Goal: Task Accomplishment & Management: Use online tool/utility

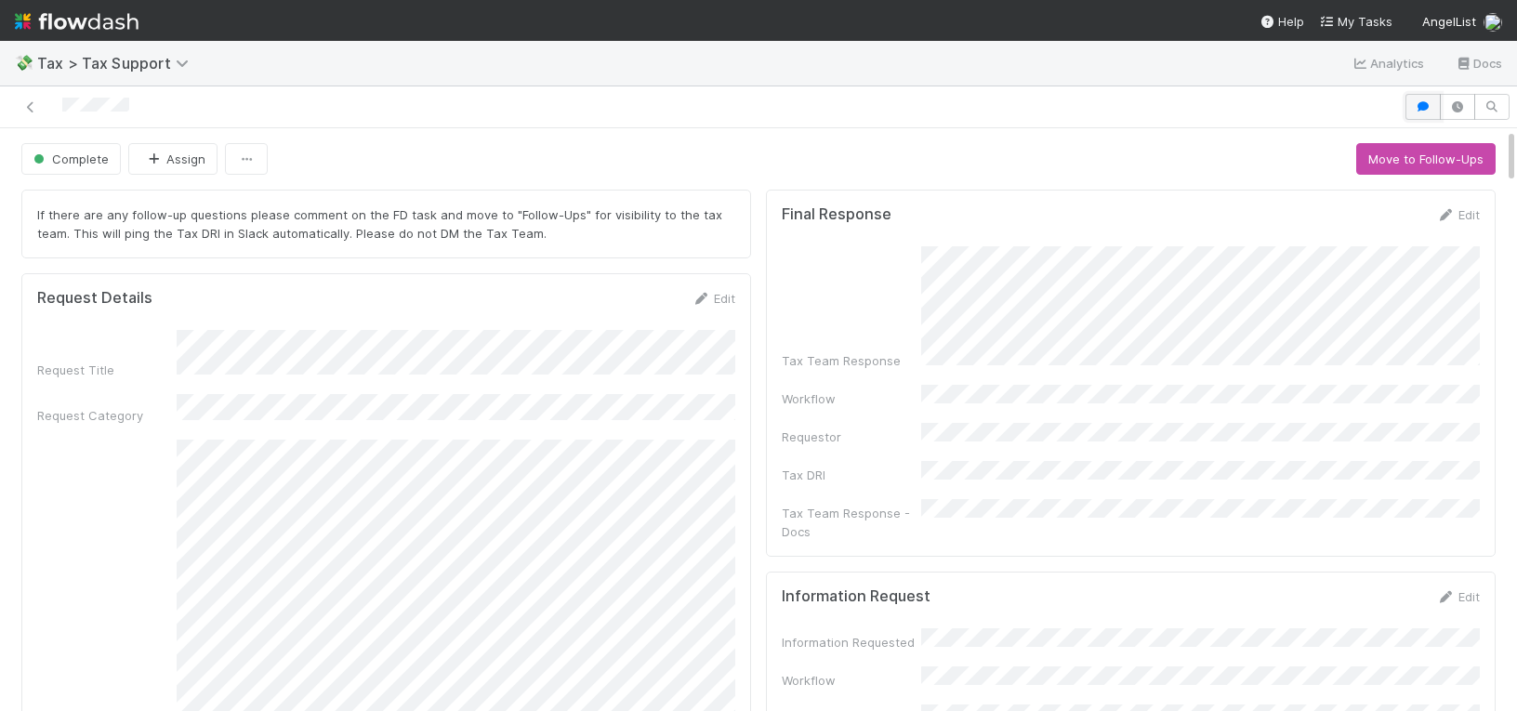
click at [1426, 113] on button "button" at bounding box center [1422, 107] width 35 height 26
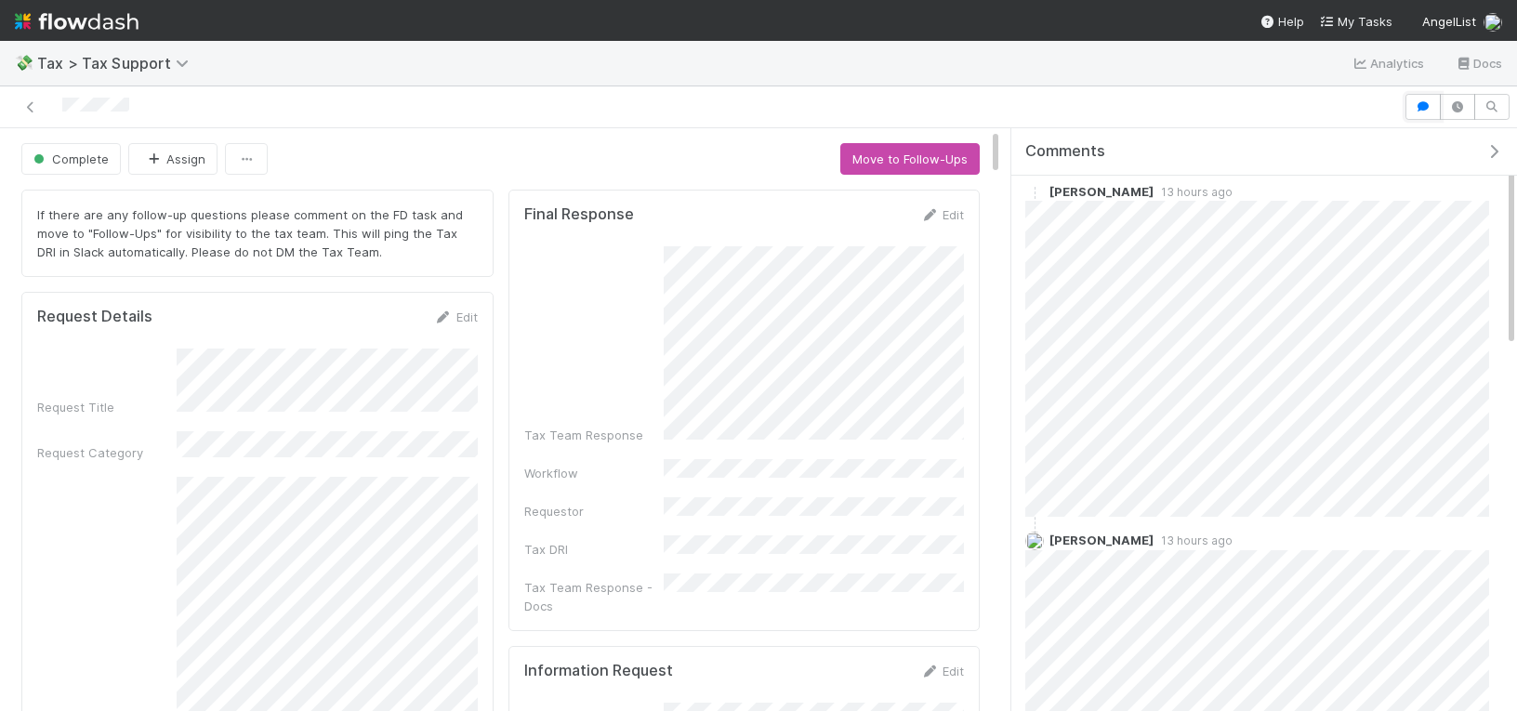
scroll to position [57, 0]
click at [1236, 115] on div at bounding box center [701, 107] width 1389 height 26
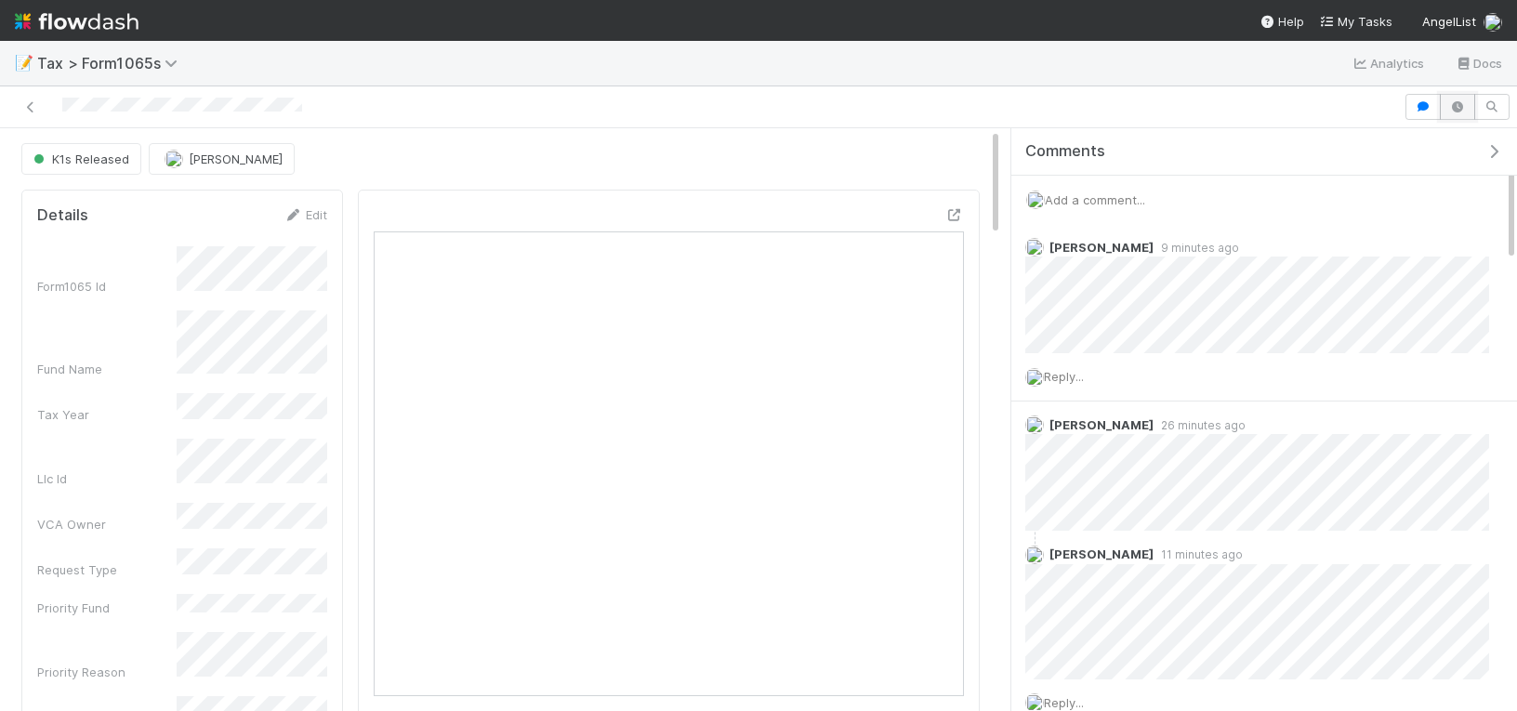
click at [1453, 112] on button "button" at bounding box center [1457, 107] width 35 height 26
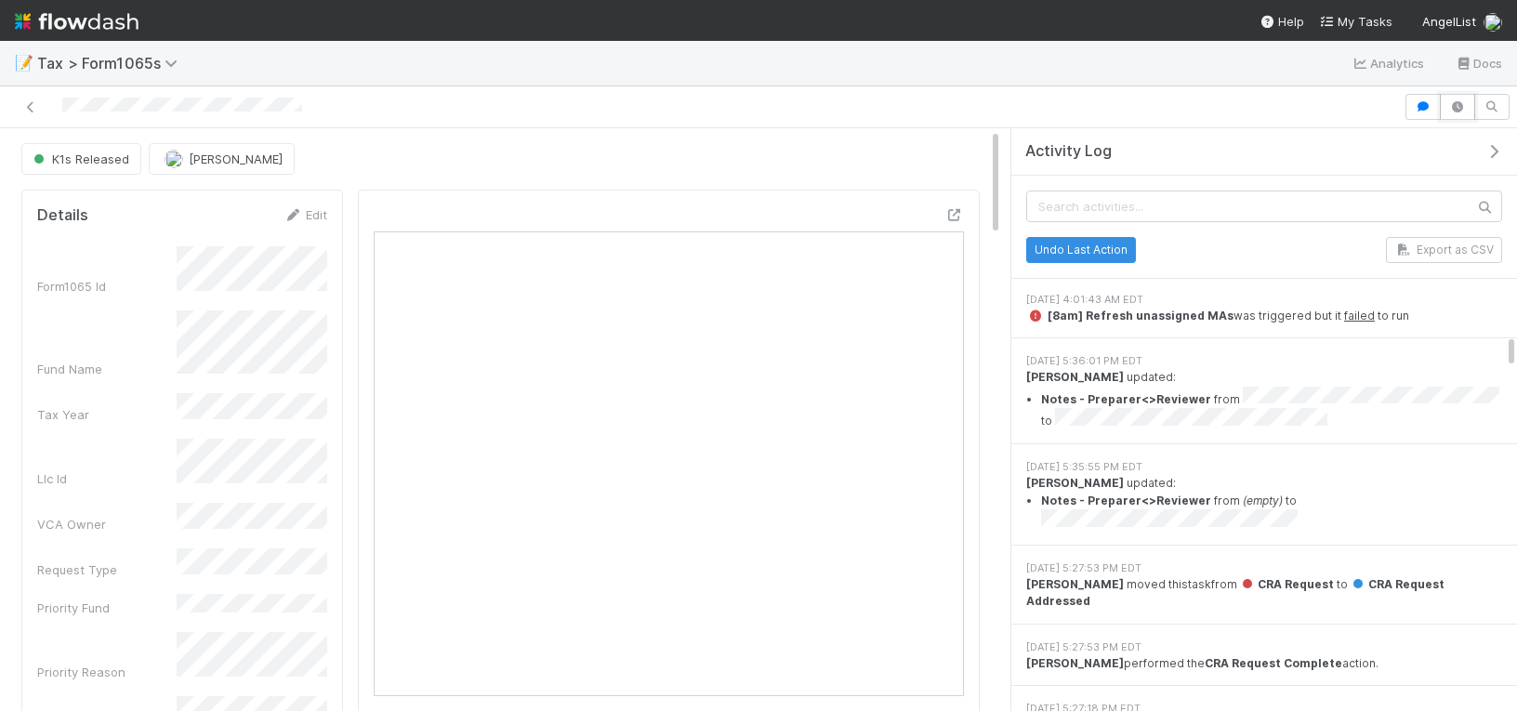
scroll to position [4999, 0]
click at [1482, 143] on button "button" at bounding box center [1498, 151] width 38 height 17
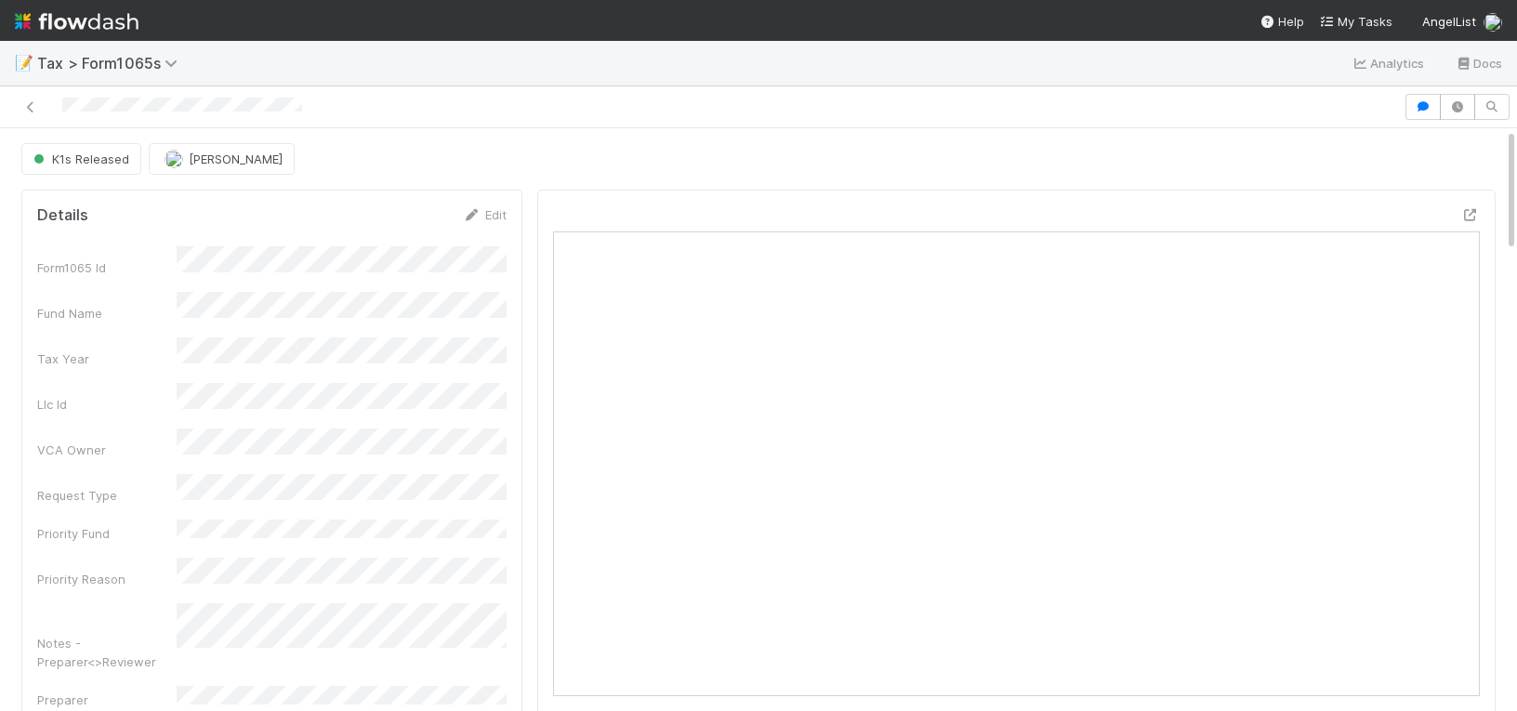
scroll to position [377, 468]
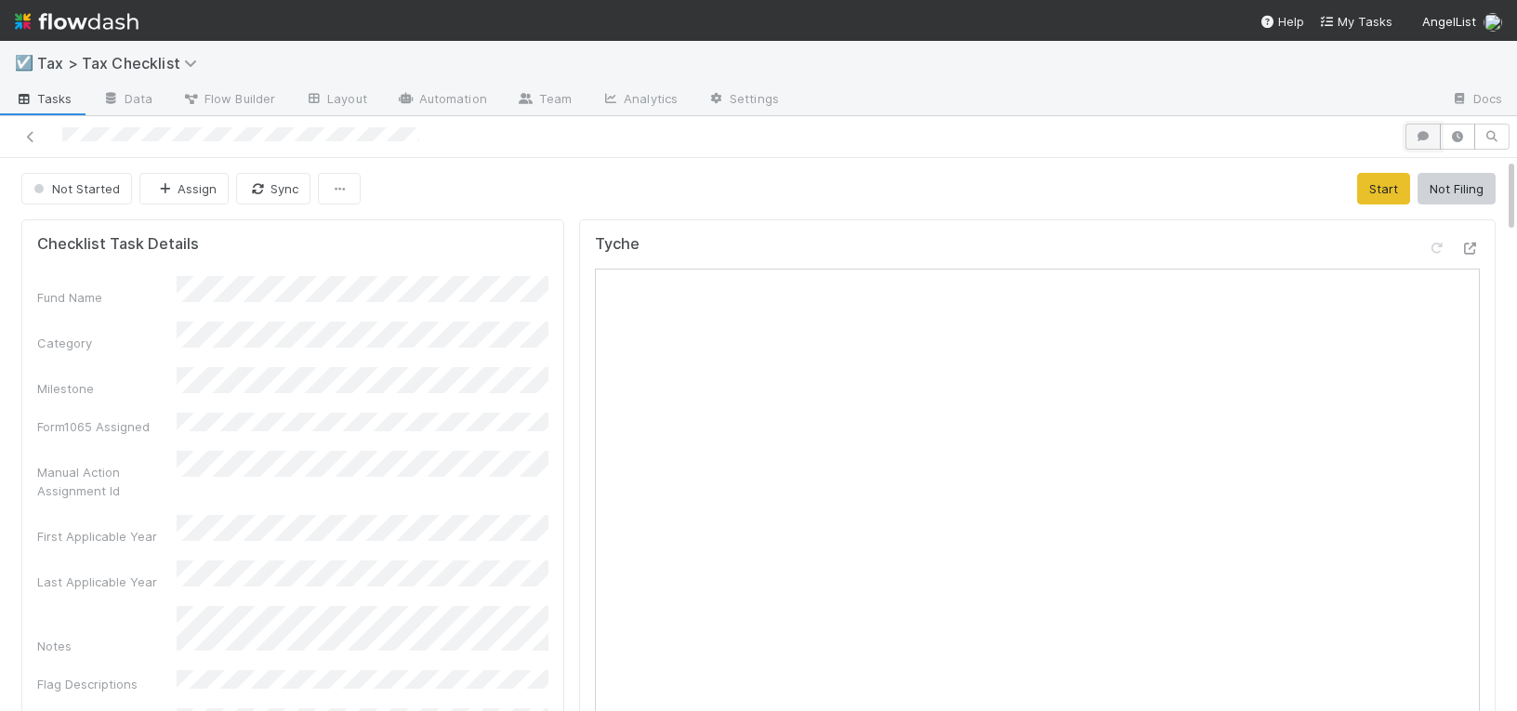
click at [1426, 139] on icon "button" at bounding box center [1423, 136] width 19 height 11
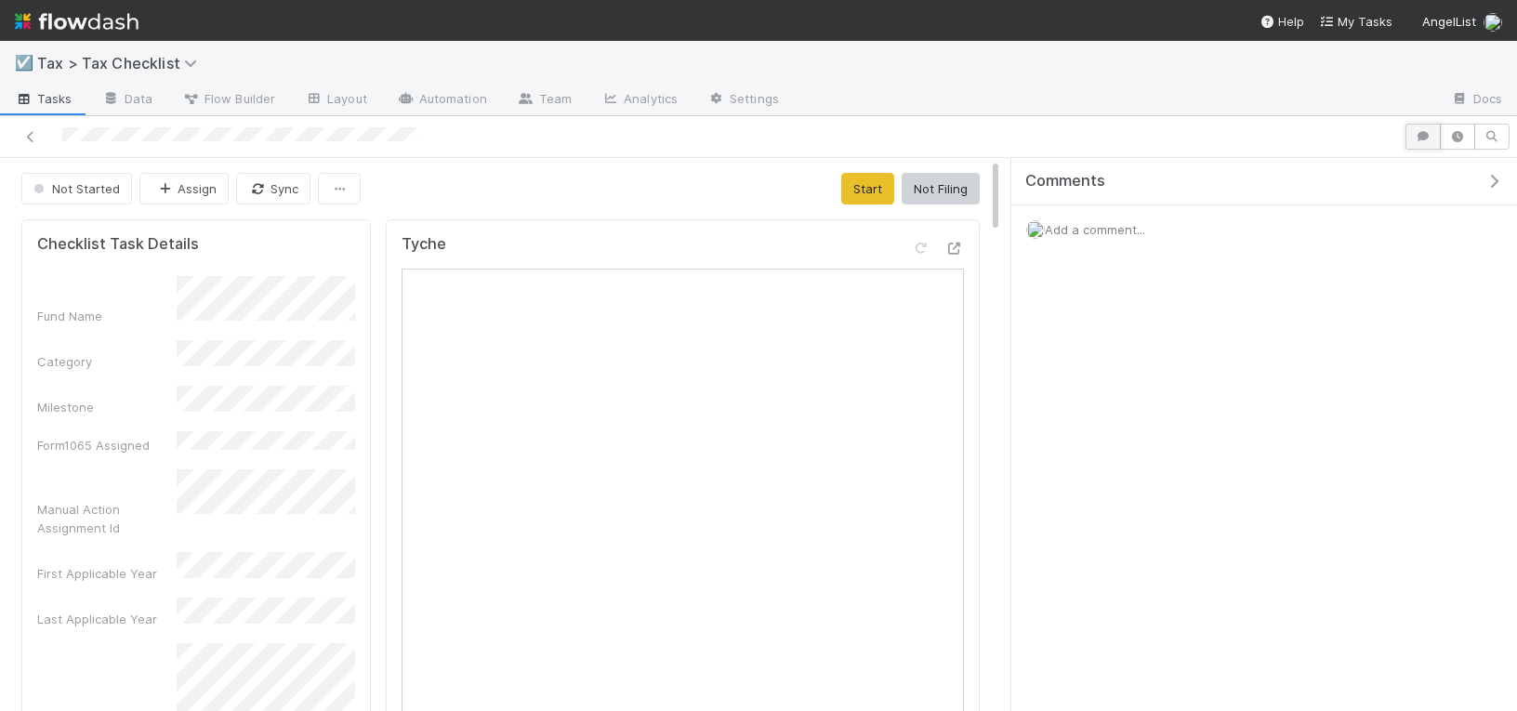
click at [1426, 139] on icon "button" at bounding box center [1423, 136] width 19 height 11
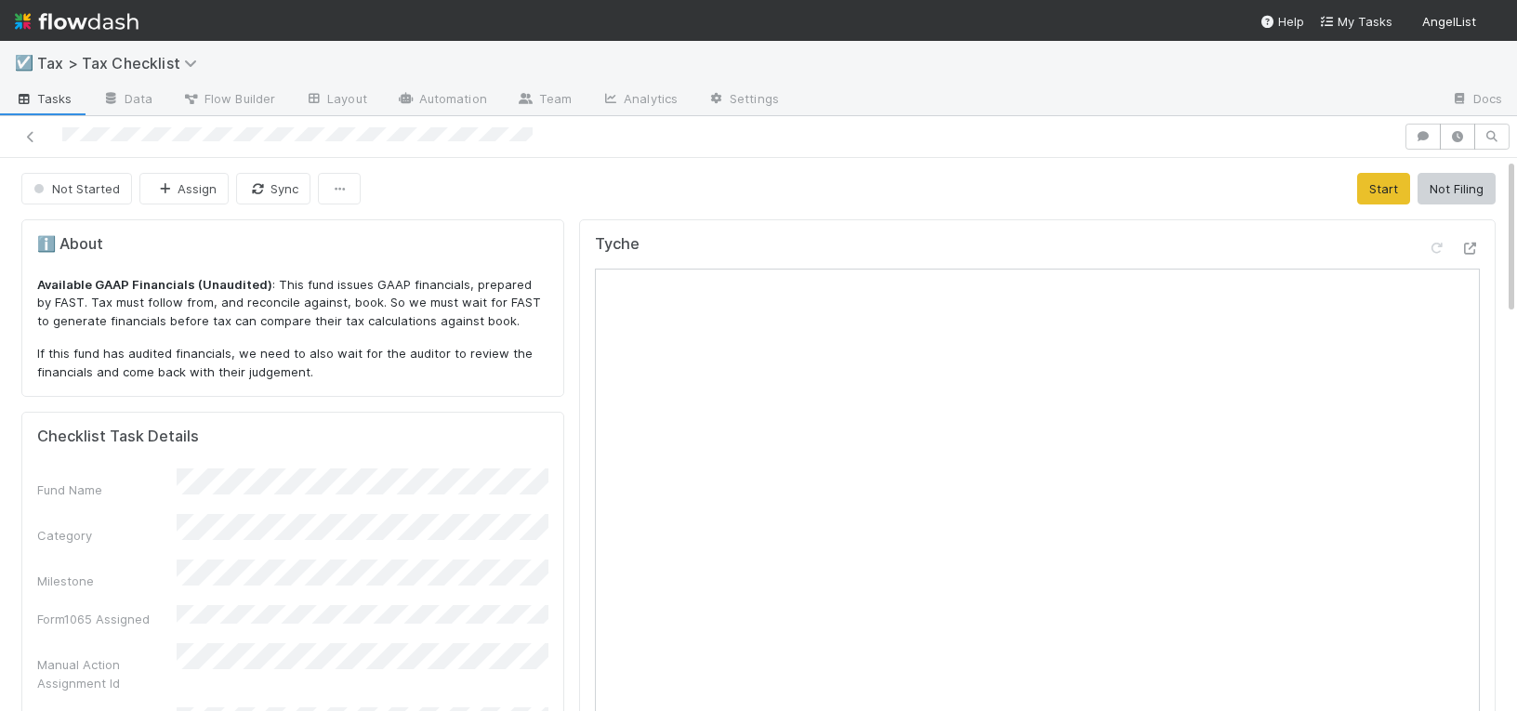
click at [1337, 43] on div "☑️ Tax > Tax Checklist" at bounding box center [758, 63] width 1517 height 45
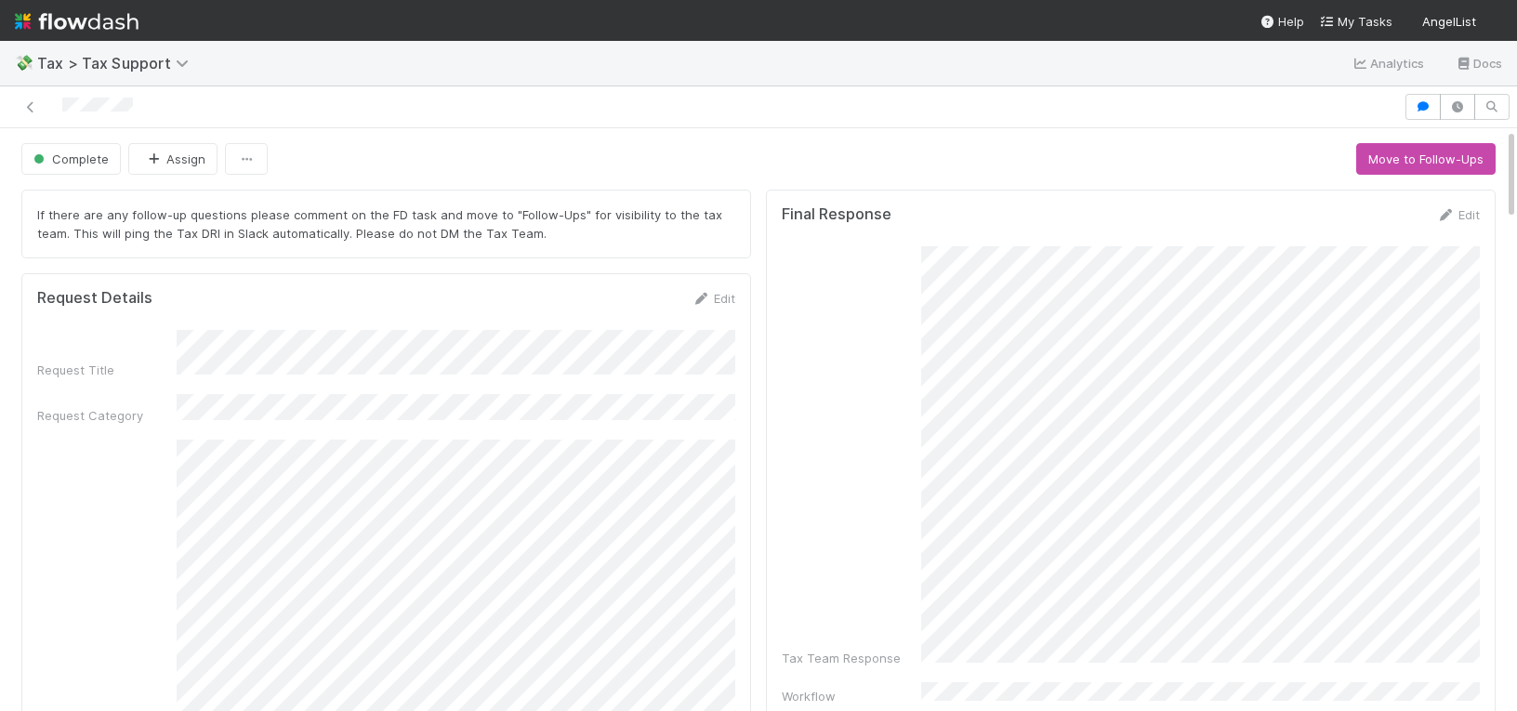
click at [753, 100] on div at bounding box center [701, 107] width 1389 height 26
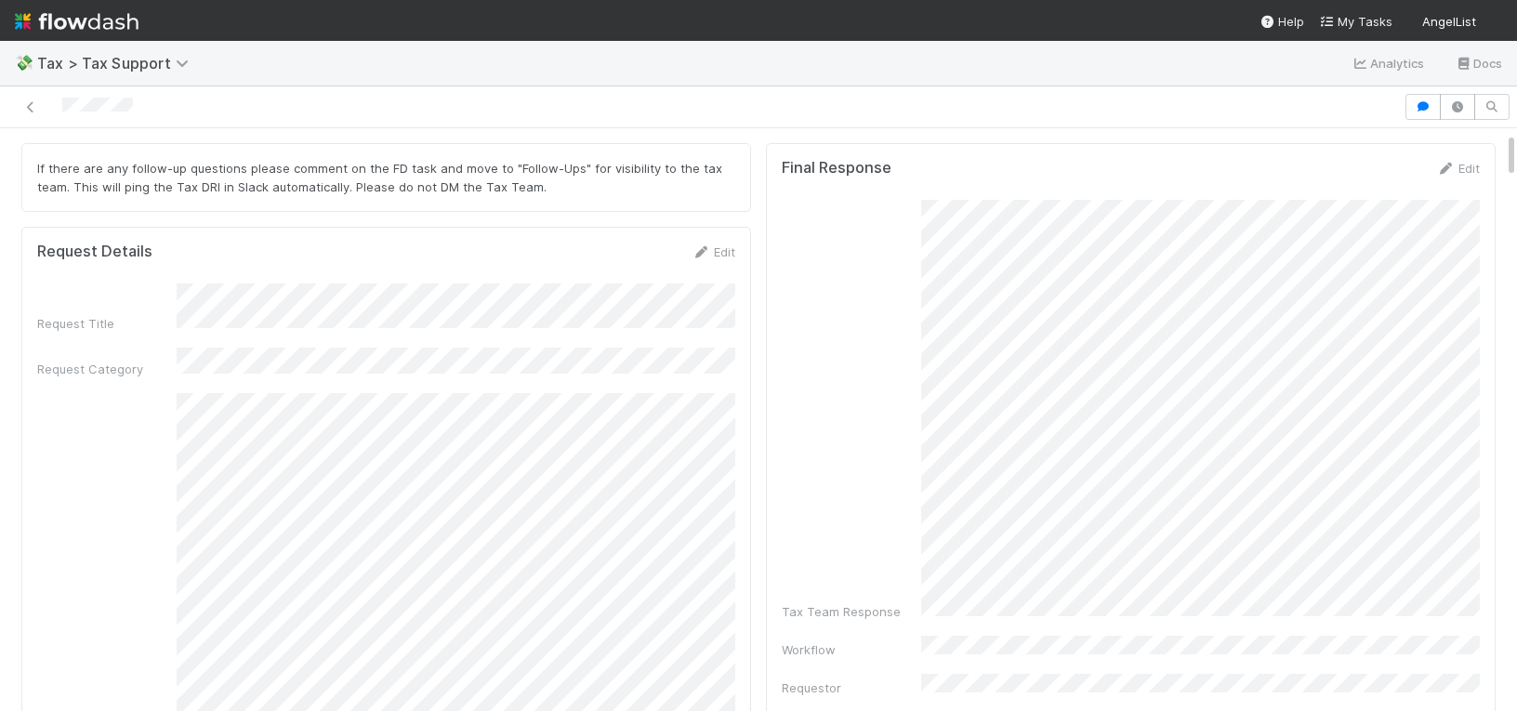
scroll to position [51, 0]
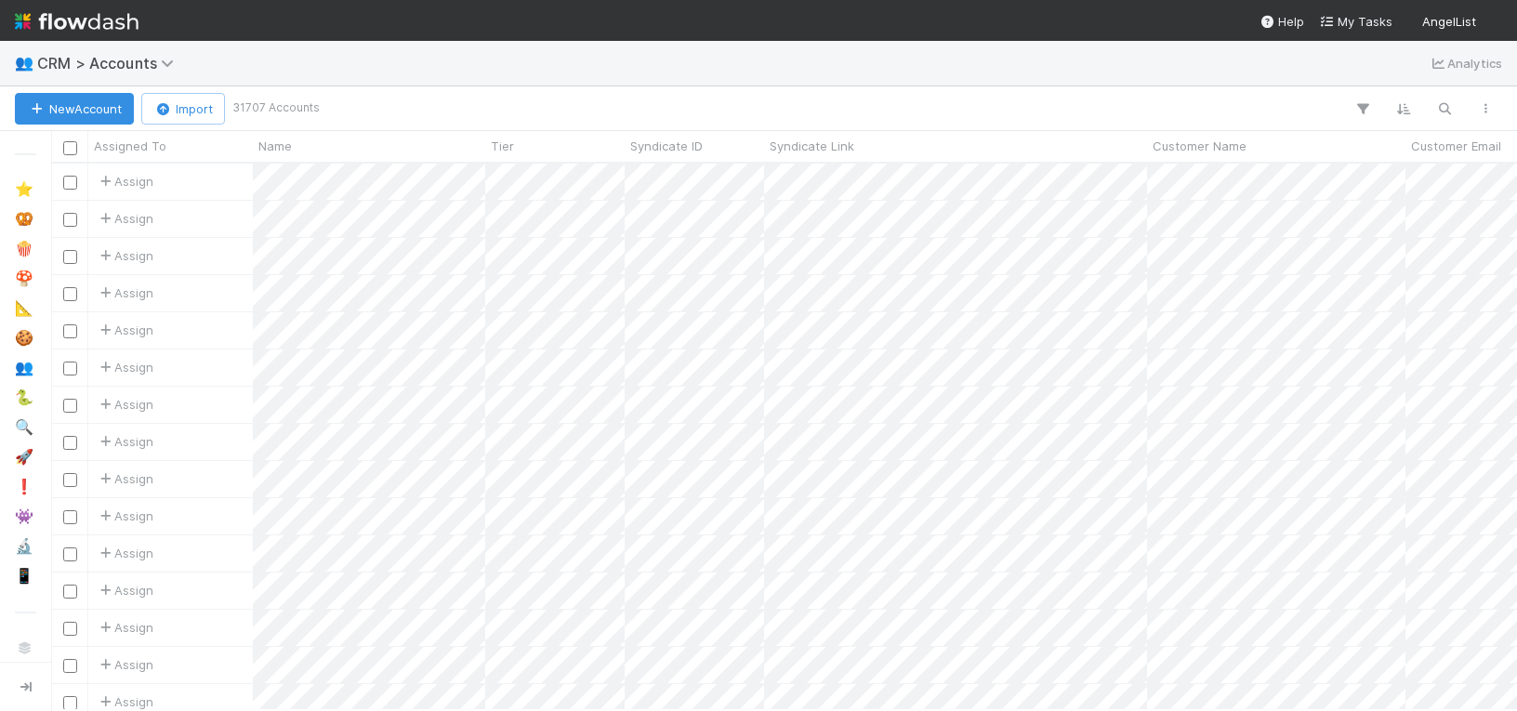
scroll to position [547, 1466]
click at [1449, 108] on icon "button" at bounding box center [1444, 108] width 19 height 17
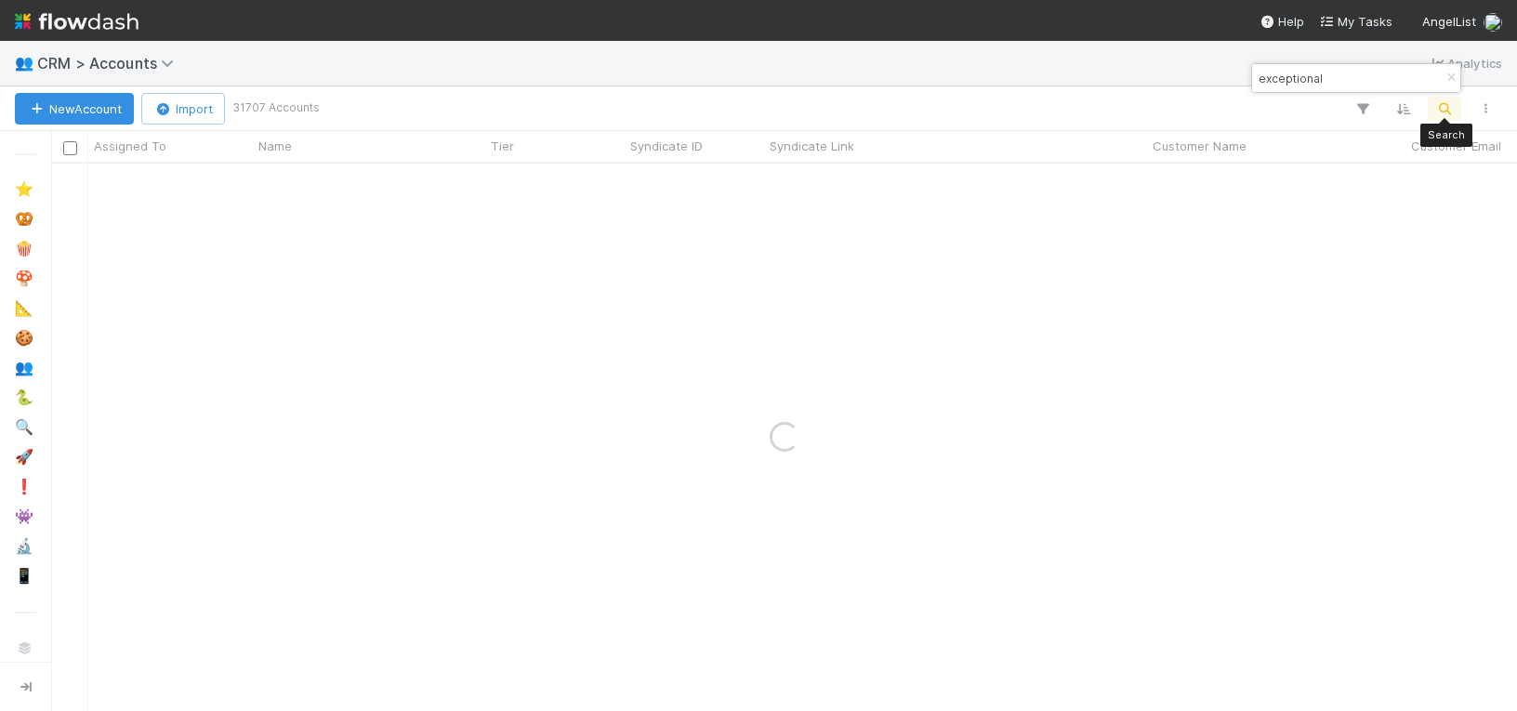
type input "exceptional"
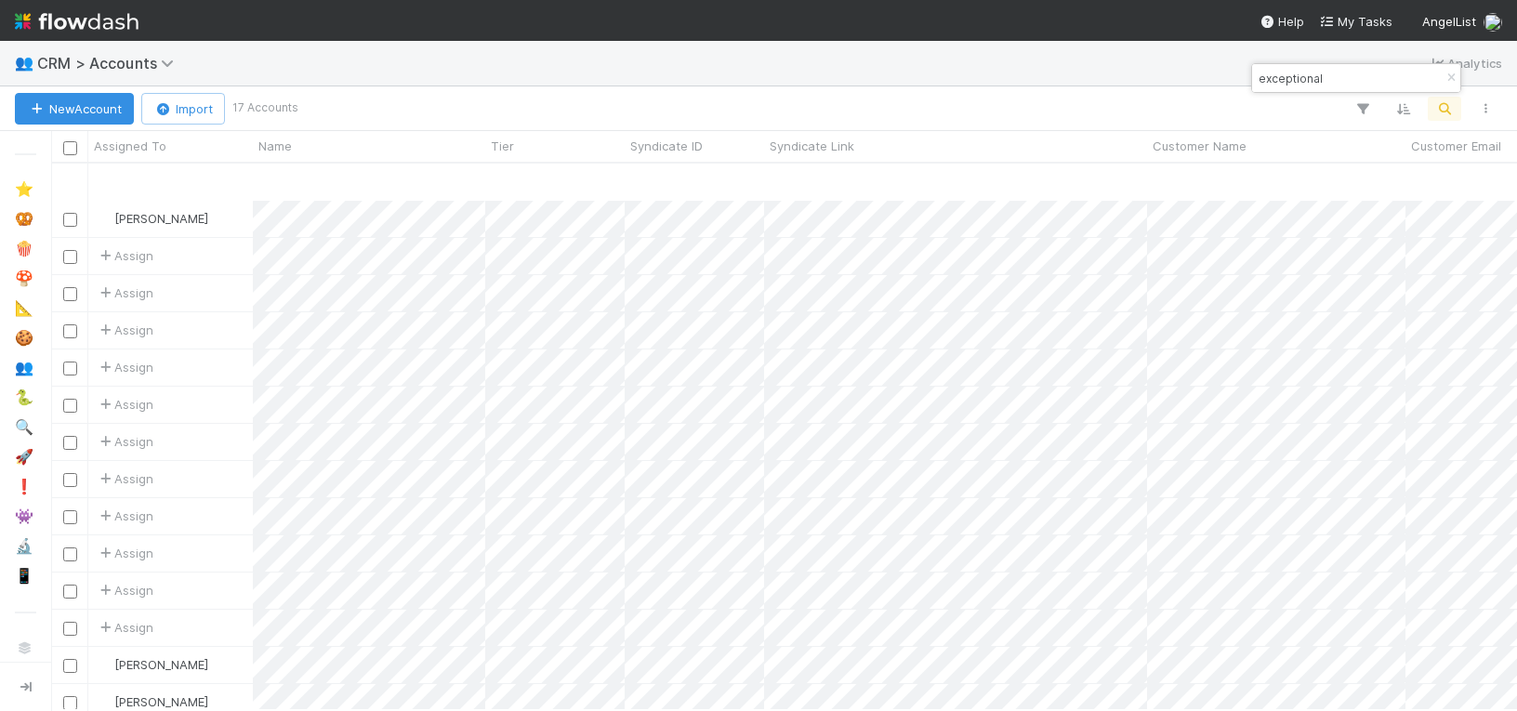
scroll to position [86, 0]
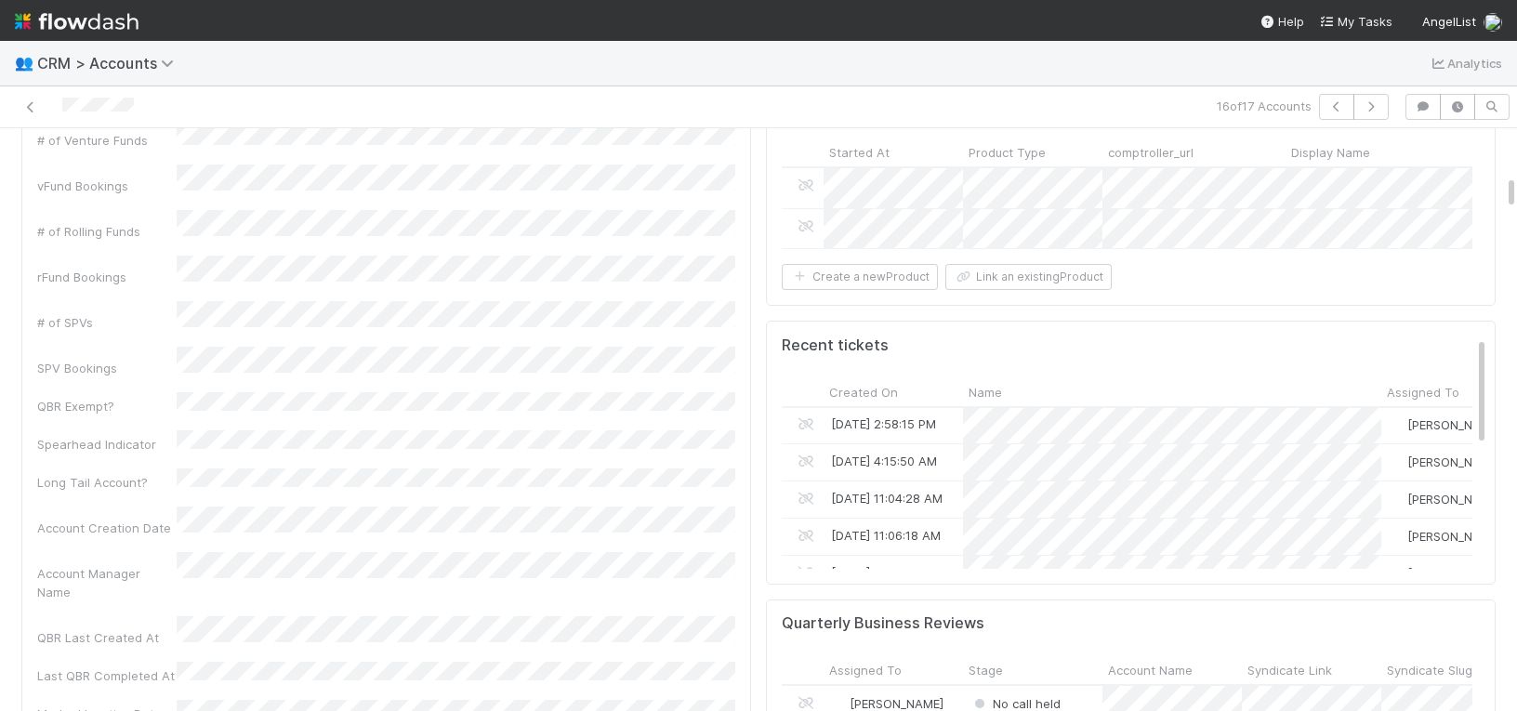
scroll to position [8326, 0]
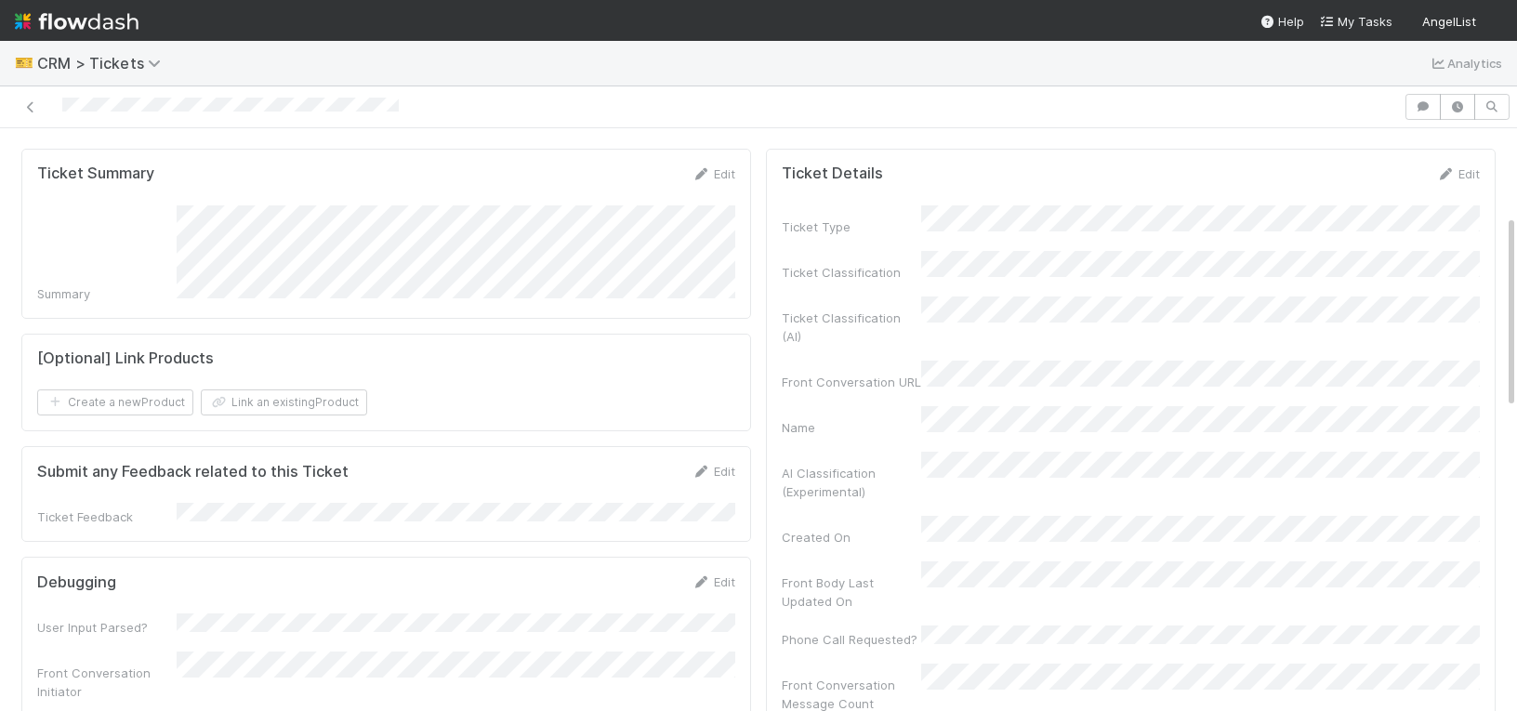
scroll to position [275, 0]
